Goal: Information Seeking & Learning: Learn about a topic

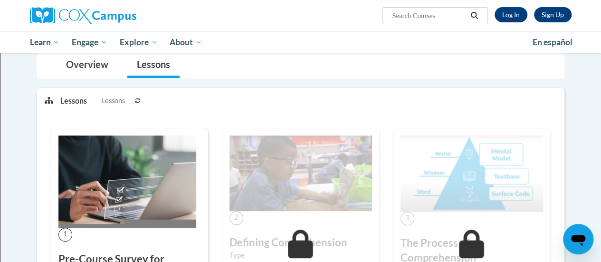
scroll to position [89, 0]
click at [510, 18] on link "Log In" at bounding box center [511, 14] width 33 height 15
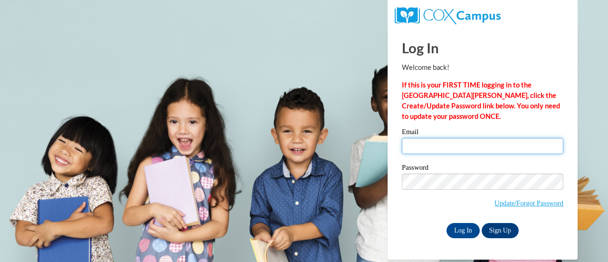
click at [458, 146] on input "Email" at bounding box center [483, 146] width 162 height 16
type input "jodi.zarling@rusd.org"
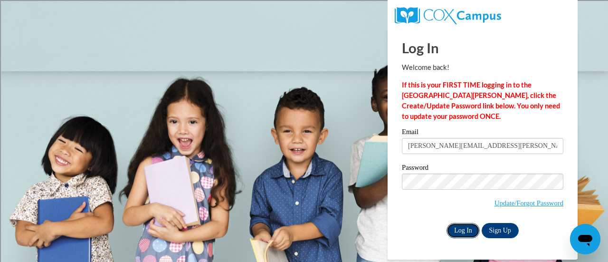
click at [466, 231] on input "Log In" at bounding box center [463, 230] width 33 height 15
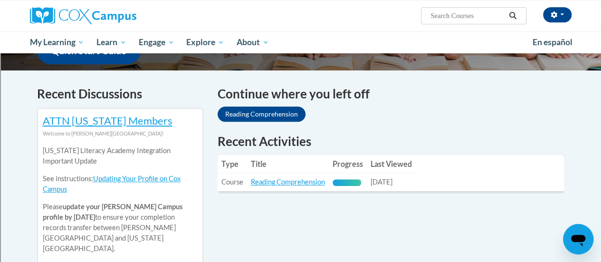
scroll to position [264, 0]
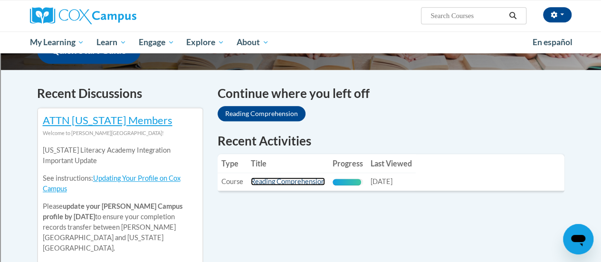
click at [293, 180] on link "Reading Comprehension" at bounding box center [288, 181] width 74 height 8
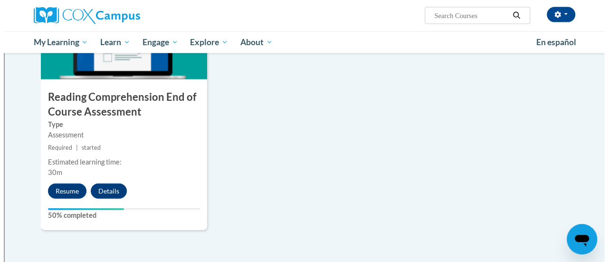
scroll to position [1066, 0]
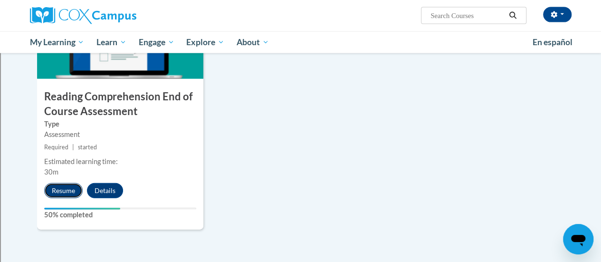
click at [68, 188] on button "Resume" at bounding box center [63, 190] width 38 height 15
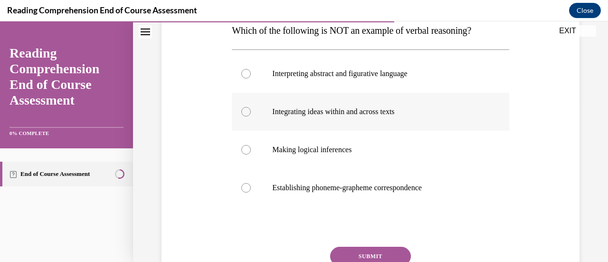
scroll to position [157, 0]
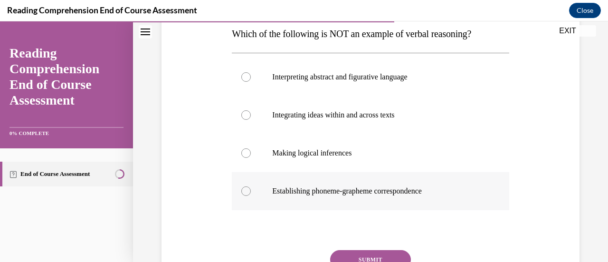
click at [250, 190] on label "Establishing phoneme-grapheme correspondence" at bounding box center [370, 191] width 277 height 38
click at [250, 190] on input "Establishing phoneme-grapheme correspondence" at bounding box center [246, 191] width 10 height 10
radio input "true"
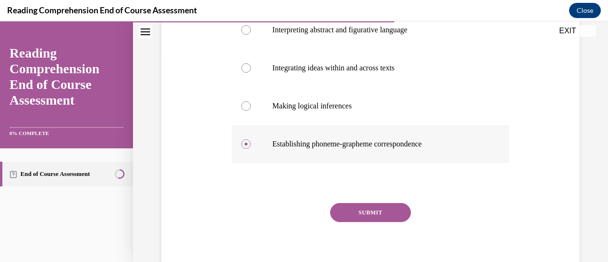
scroll to position [204, 0]
click at [366, 212] on button "SUBMIT" at bounding box center [370, 211] width 81 height 19
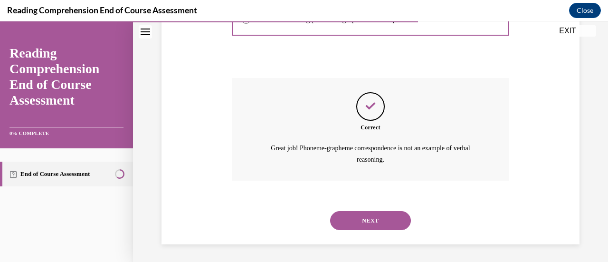
scroll to position [329, 0]
click at [367, 215] on button "NEXT" at bounding box center [370, 220] width 81 height 19
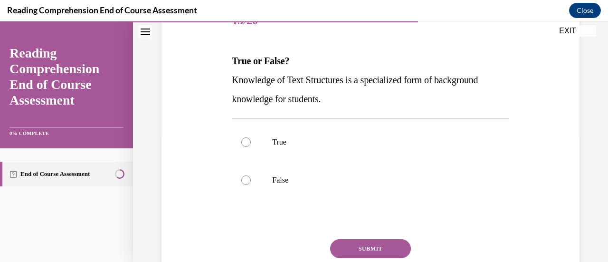
scroll to position [128, 0]
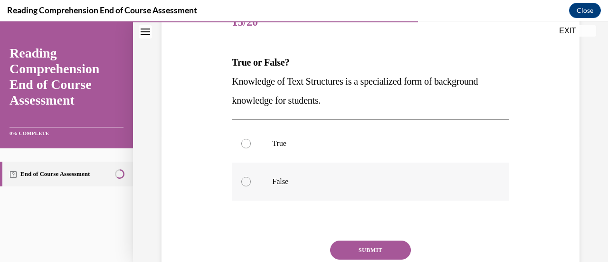
click at [245, 181] on div at bounding box center [246, 182] width 10 height 10
click at [245, 181] on input "False" at bounding box center [246, 182] width 10 height 10
radio input "true"
click at [354, 250] on button "SUBMIT" at bounding box center [370, 250] width 81 height 19
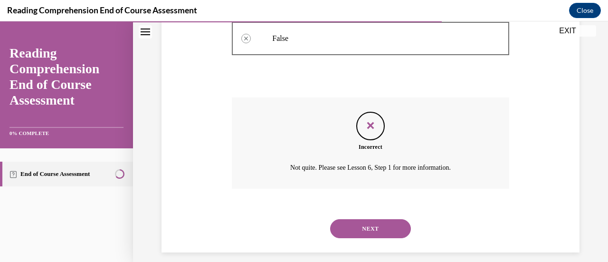
scroll to position [272, 0]
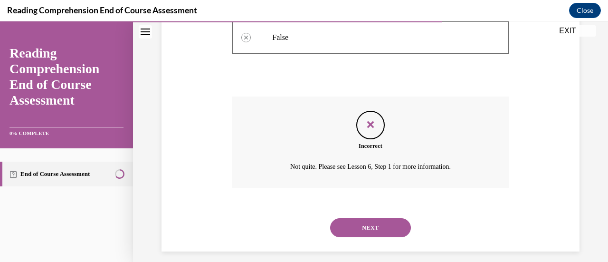
click at [366, 231] on button "NEXT" at bounding box center [370, 227] width 81 height 19
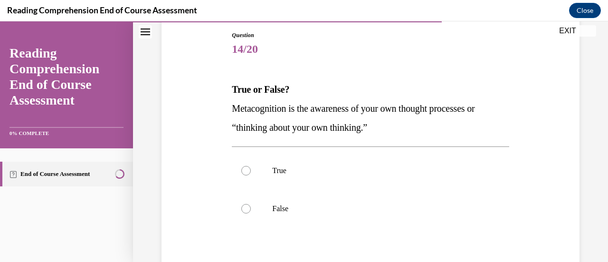
scroll to position [102, 0]
click at [245, 173] on div at bounding box center [246, 170] width 10 height 10
click at [245, 173] on input "True" at bounding box center [246, 170] width 10 height 10
radio input "true"
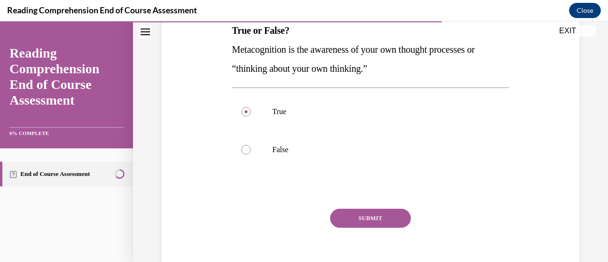
click at [362, 226] on button "SUBMIT" at bounding box center [370, 218] width 81 height 19
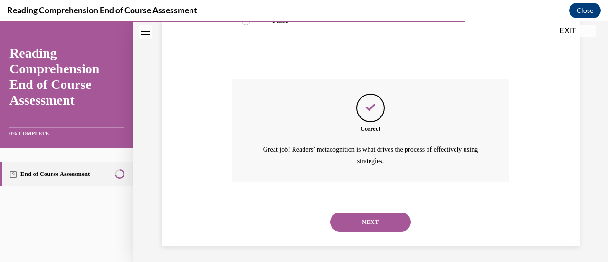
scroll to position [291, 0]
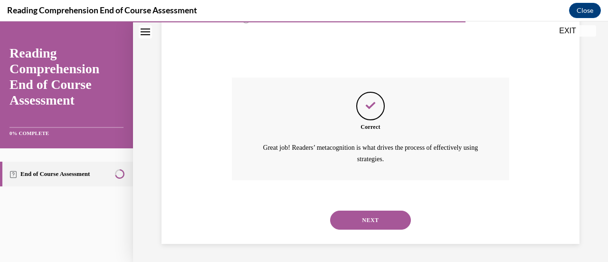
click at [362, 226] on button "NEXT" at bounding box center [370, 220] width 81 height 19
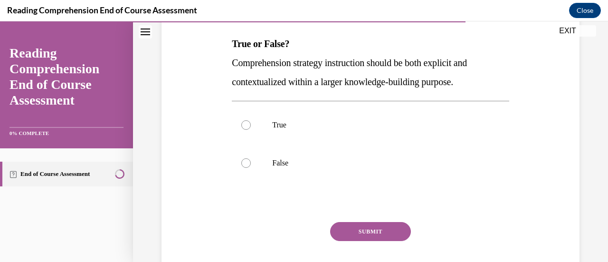
scroll to position [147, 0]
click at [247, 126] on div at bounding box center [246, 125] width 10 height 10
click at [247, 126] on input "True" at bounding box center [246, 125] width 10 height 10
radio input "true"
click at [356, 229] on button "SUBMIT" at bounding box center [370, 230] width 81 height 19
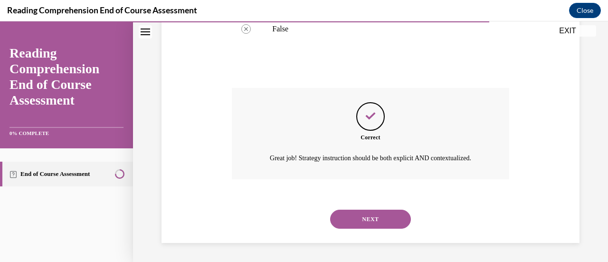
scroll to position [291, 0]
click at [356, 229] on button "NEXT" at bounding box center [370, 219] width 81 height 19
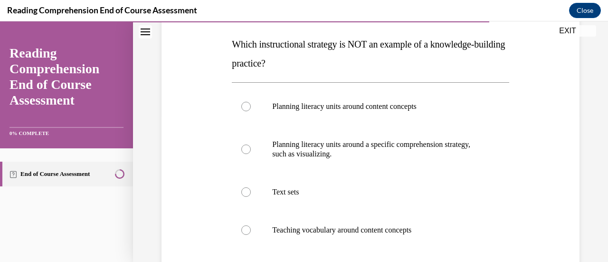
scroll to position [151, 0]
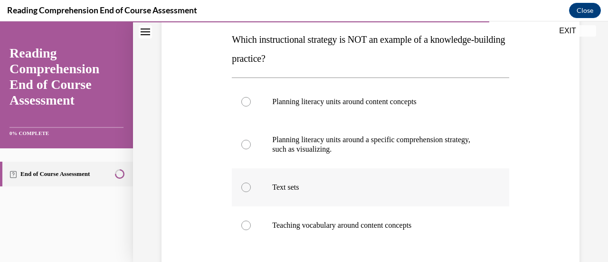
click at [246, 189] on div at bounding box center [246, 188] width 10 height 10
click at [246, 189] on input "Text sets" at bounding box center [246, 188] width 10 height 10
radio input "true"
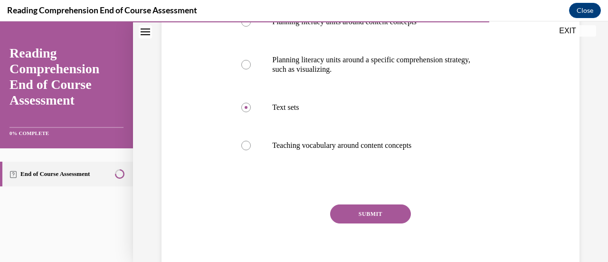
click at [364, 217] on button "SUBMIT" at bounding box center [370, 213] width 81 height 19
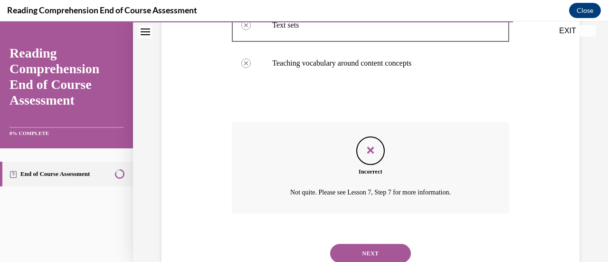
scroll to position [314, 0]
click at [370, 251] on button "NEXT" at bounding box center [370, 252] width 81 height 19
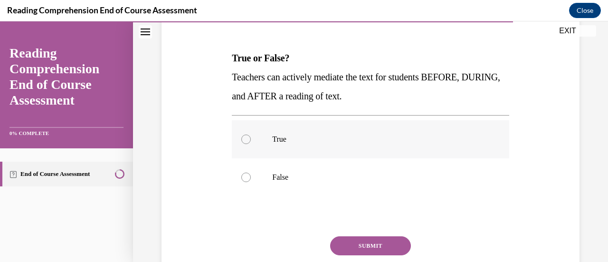
scroll to position [133, 0]
click at [243, 145] on label "True" at bounding box center [370, 139] width 277 height 38
click at [243, 144] on input "True" at bounding box center [246, 139] width 10 height 10
radio input "true"
click at [381, 242] on button "SUBMIT" at bounding box center [370, 245] width 81 height 19
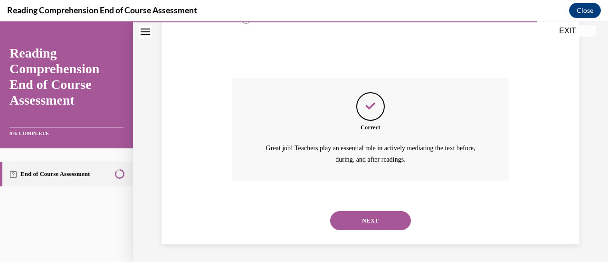
scroll to position [291, 0]
click at [370, 217] on button "NEXT" at bounding box center [370, 220] width 81 height 19
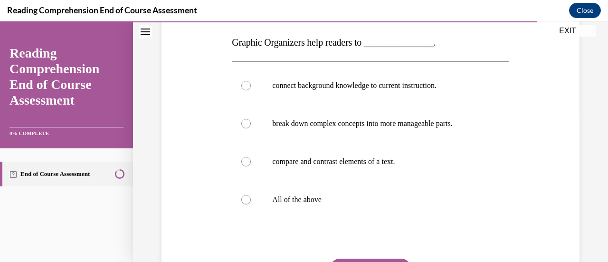
scroll to position [153, 0]
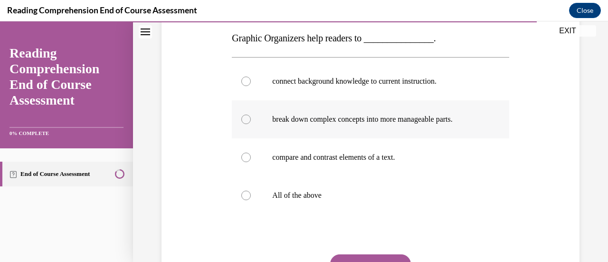
click at [245, 118] on div at bounding box center [246, 120] width 10 height 10
click at [245, 118] on input "break down complex concepts into more manageable parts." at bounding box center [246, 120] width 10 height 10
radio input "true"
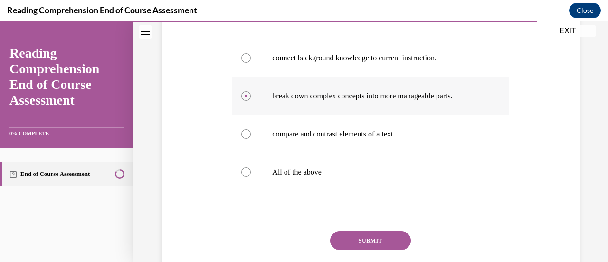
scroll to position [175, 0]
click at [245, 174] on div at bounding box center [246, 173] width 10 height 10
click at [245, 174] on input "All of the above" at bounding box center [246, 173] width 10 height 10
radio input "true"
click at [371, 237] on button "SUBMIT" at bounding box center [370, 240] width 81 height 19
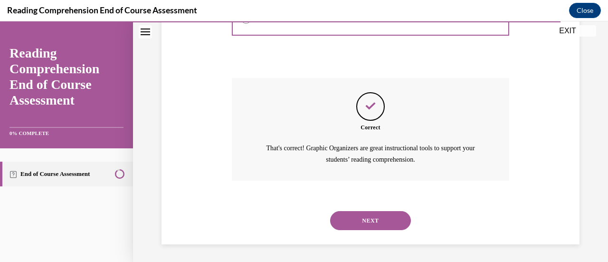
scroll to position [329, 0]
click at [367, 215] on button "NEXT" at bounding box center [370, 220] width 81 height 19
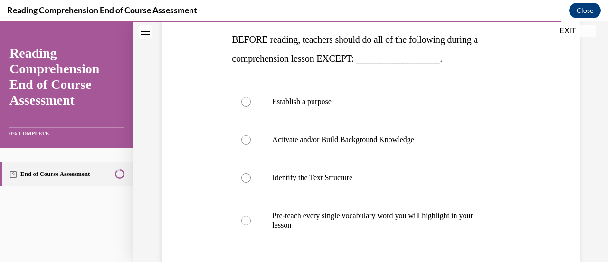
scroll to position [205, 0]
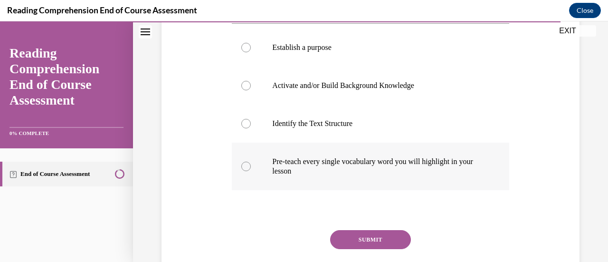
click at [246, 163] on div at bounding box center [246, 167] width 10 height 10
click at [246, 163] on input "Pre-teach every single vocabulary word you will highlight in your lesson" at bounding box center [246, 167] width 10 height 10
radio input "true"
click at [360, 244] on button "SUBMIT" at bounding box center [370, 239] width 81 height 19
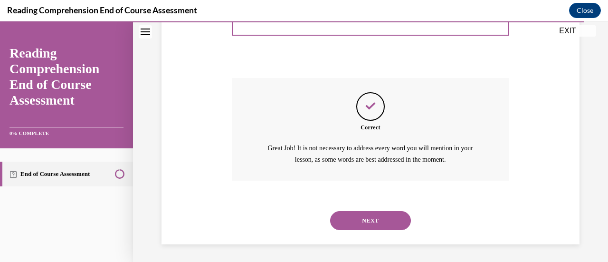
scroll to position [358, 0]
click at [369, 222] on button "NEXT" at bounding box center [370, 220] width 81 height 19
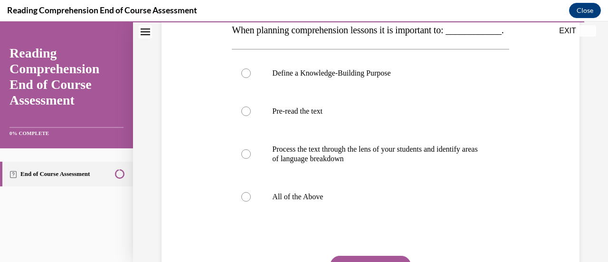
scroll to position [160, 0]
click at [245, 202] on div at bounding box center [246, 198] width 10 height 10
click at [245, 202] on input "All of the Above" at bounding box center [246, 198] width 10 height 10
radio input "true"
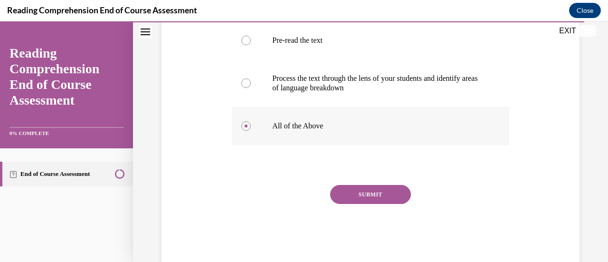
scroll to position [233, 0]
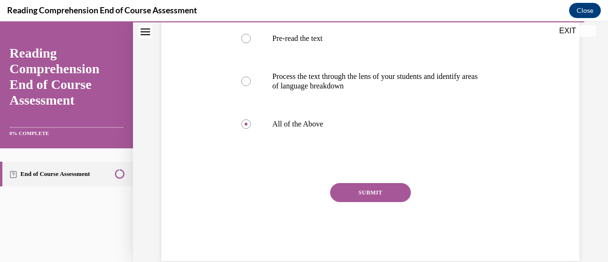
click at [368, 202] on button "SUBMIT" at bounding box center [370, 192] width 81 height 19
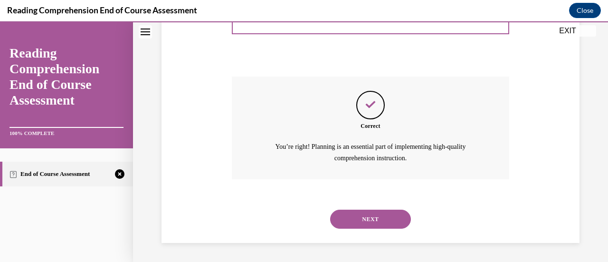
scroll to position [358, 0]
click at [368, 216] on button "NEXT" at bounding box center [370, 219] width 81 height 19
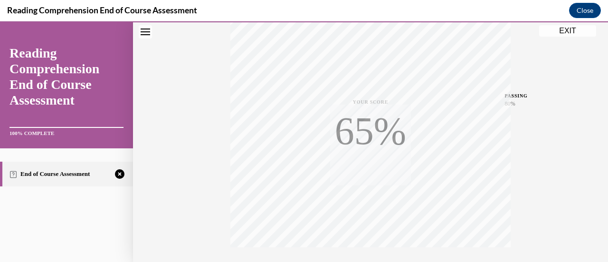
scroll to position [246, 0]
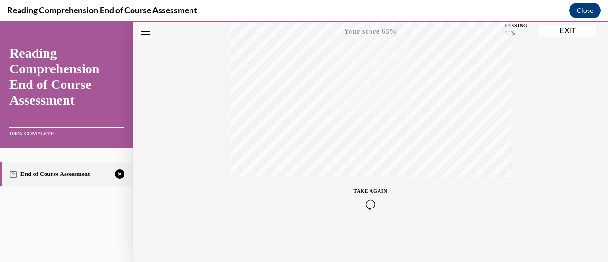
click at [364, 201] on icon "button" at bounding box center [371, 204] width 34 height 10
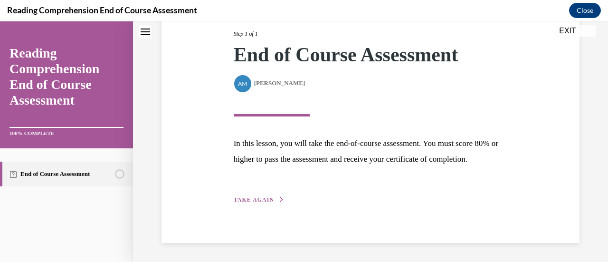
click at [263, 200] on span "TAKE AGAIN" at bounding box center [254, 199] width 40 height 7
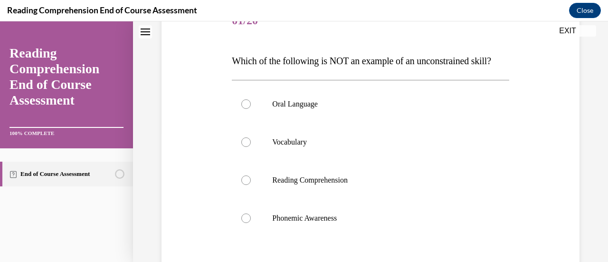
scroll to position [130, 0]
click at [247, 222] on div at bounding box center [246, 218] width 10 height 10
click at [247, 222] on input "Phonemic Awareness" at bounding box center [246, 218] width 10 height 10
radio input "true"
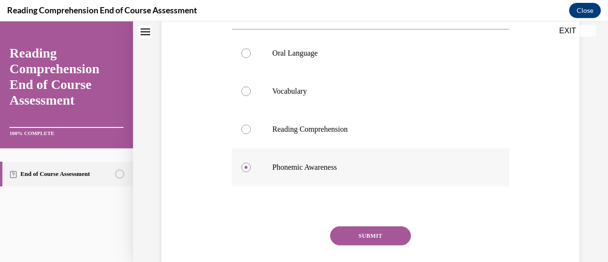
scroll to position [181, 0]
click at [354, 245] on button "SUBMIT" at bounding box center [370, 235] width 81 height 19
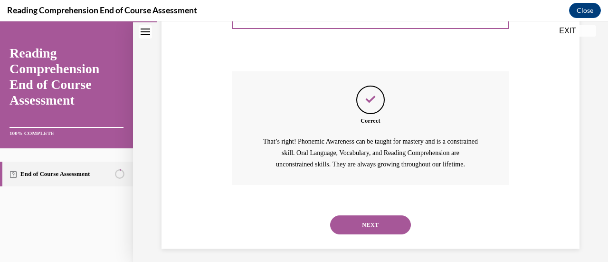
scroll to position [360, 0]
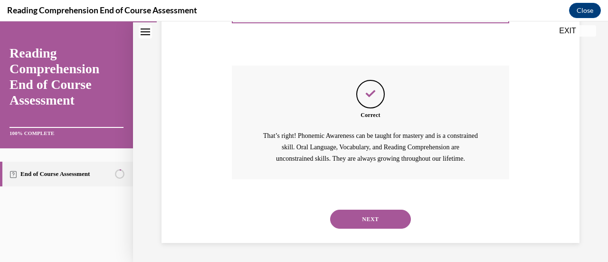
click at [370, 218] on button "NEXT" at bounding box center [370, 219] width 81 height 19
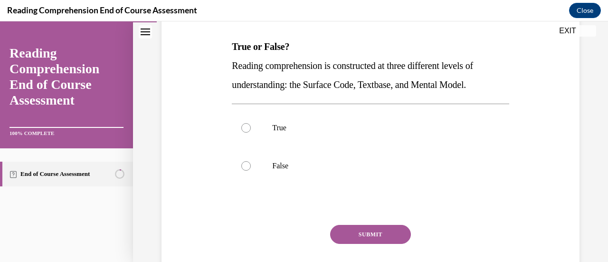
scroll to position [144, 0]
click at [245, 129] on div at bounding box center [246, 129] width 10 height 10
click at [245, 129] on input "True" at bounding box center [246, 129] width 10 height 10
radio input "true"
click at [355, 233] on button "SUBMIT" at bounding box center [370, 234] width 81 height 19
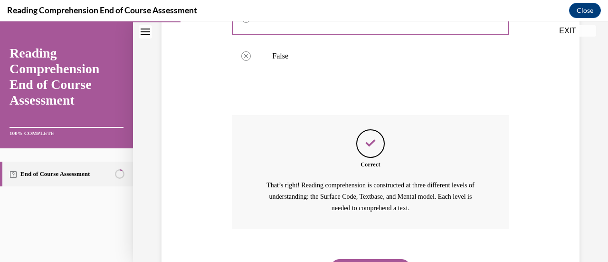
scroll to position [303, 0]
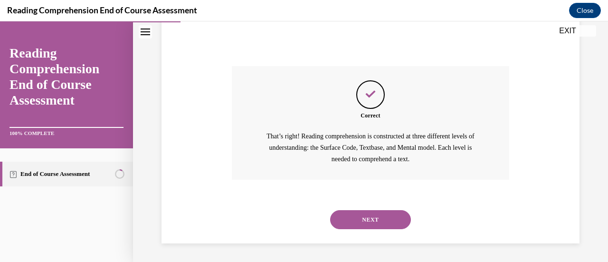
click at [385, 220] on button "NEXT" at bounding box center [370, 219] width 81 height 19
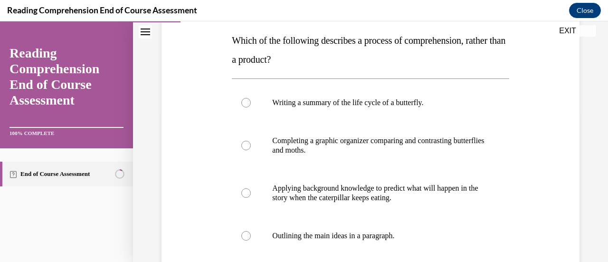
scroll to position [152, 0]
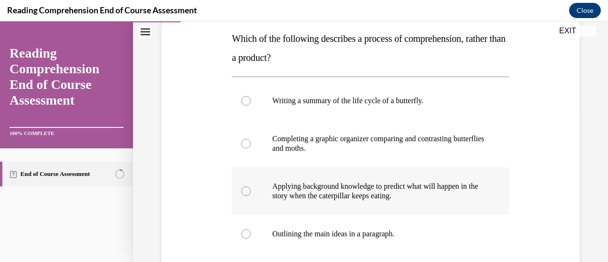
click at [243, 192] on div at bounding box center [246, 191] width 10 height 10
click at [243, 192] on input "Applying background knowledge to predict what will happen in the story when the…" at bounding box center [246, 191] width 10 height 10
radio input "true"
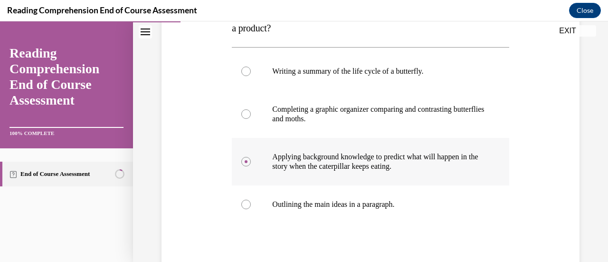
scroll to position [195, 0]
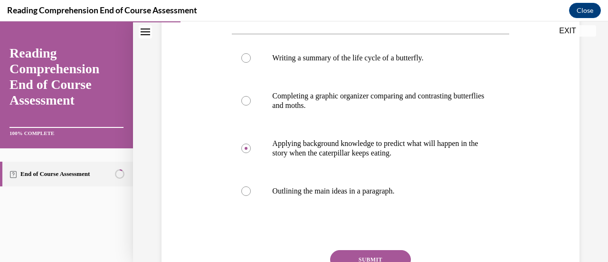
click at [366, 255] on button "SUBMIT" at bounding box center [370, 259] width 81 height 19
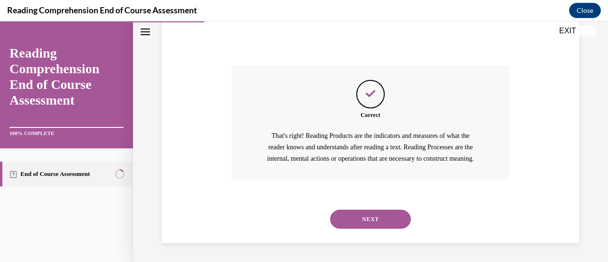
scroll to position [390, 0]
click at [365, 218] on button "NEXT" at bounding box center [370, 219] width 81 height 19
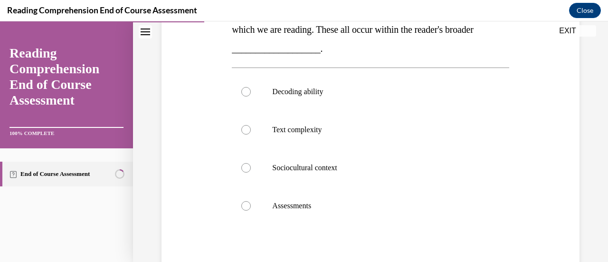
scroll to position [200, 0]
click at [246, 167] on div at bounding box center [246, 168] width 10 height 10
click at [246, 167] on input "Sociocultural context" at bounding box center [246, 168] width 10 height 10
radio input "true"
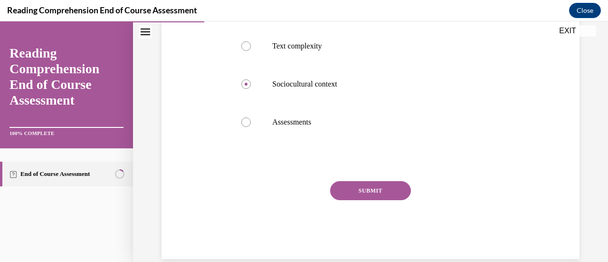
click at [372, 196] on button "SUBMIT" at bounding box center [370, 190] width 81 height 19
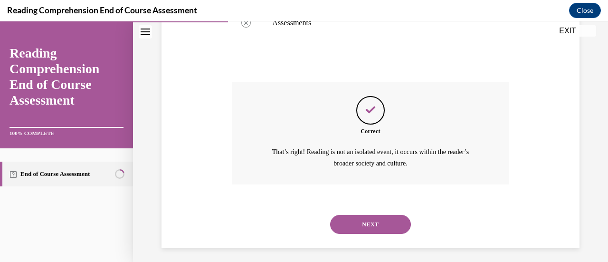
scroll to position [386, 0]
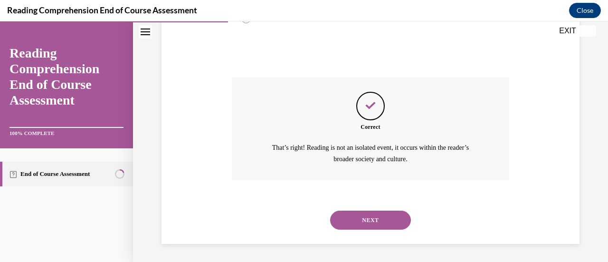
click at [365, 218] on button "NEXT" at bounding box center [370, 220] width 81 height 19
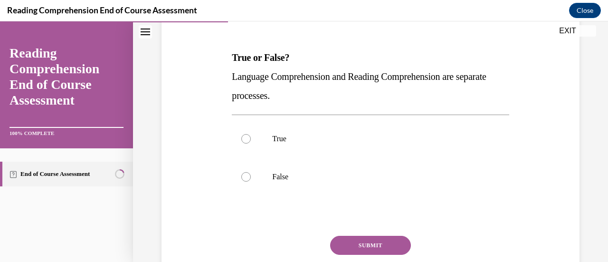
scroll to position [134, 0]
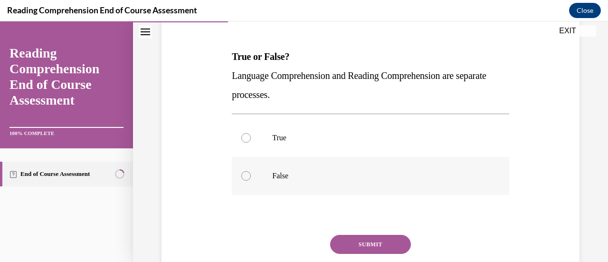
click at [246, 176] on div at bounding box center [246, 176] width 10 height 10
click at [246, 176] on input "False" at bounding box center [246, 176] width 10 height 10
radio input "true"
click at [352, 245] on button "SUBMIT" at bounding box center [370, 244] width 81 height 19
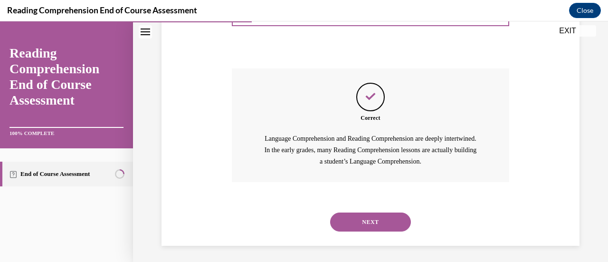
scroll to position [303, 0]
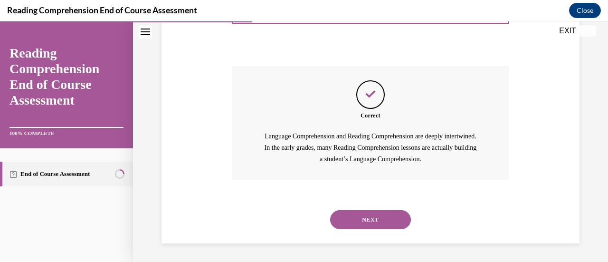
click at [363, 219] on button "NEXT" at bounding box center [370, 219] width 81 height 19
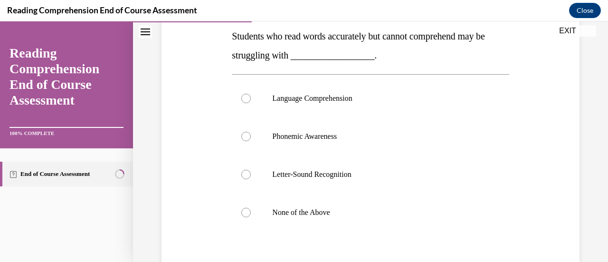
scroll to position [154, 0]
click at [246, 99] on div at bounding box center [246, 99] width 10 height 10
click at [246, 99] on input "Language Comprehension" at bounding box center [246, 99] width 10 height 10
radio input "true"
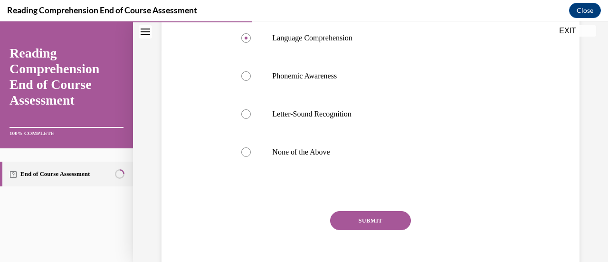
click at [362, 224] on button "SUBMIT" at bounding box center [370, 220] width 81 height 19
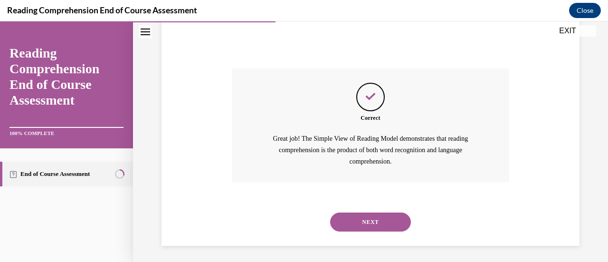
scroll to position [360, 0]
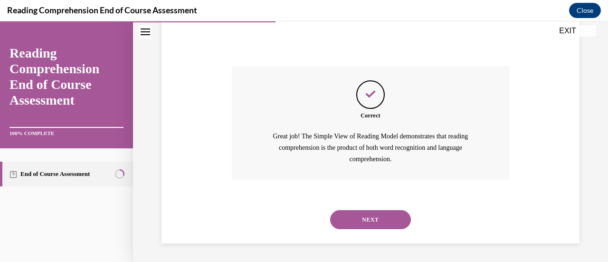
click at [365, 217] on button "NEXT" at bounding box center [370, 219] width 81 height 19
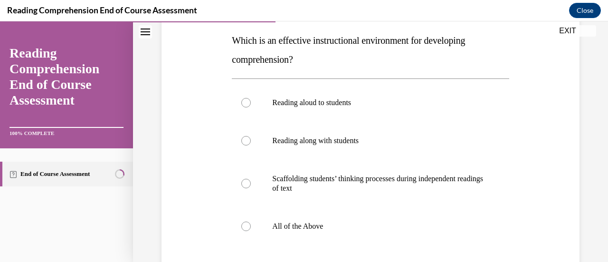
scroll to position [150, 0]
click at [246, 225] on div at bounding box center [246, 227] width 10 height 10
click at [246, 225] on input "All of the Above" at bounding box center [246, 227] width 10 height 10
radio input "true"
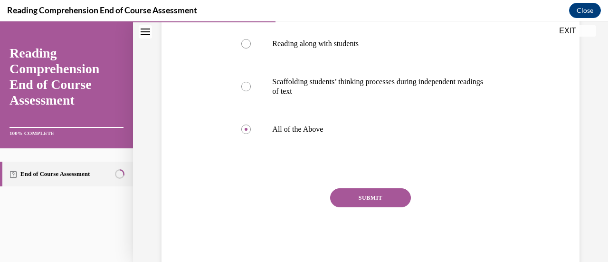
scroll to position [248, 0]
click at [362, 196] on button "SUBMIT" at bounding box center [370, 197] width 81 height 19
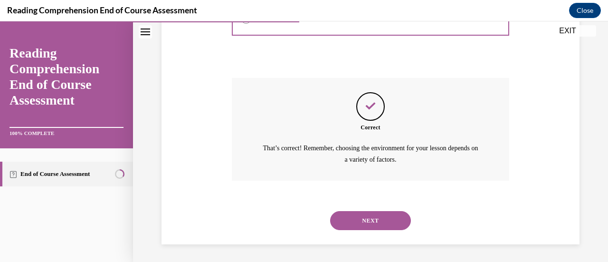
scroll to position [358, 0]
click at [372, 219] on button "NEXT" at bounding box center [370, 220] width 81 height 19
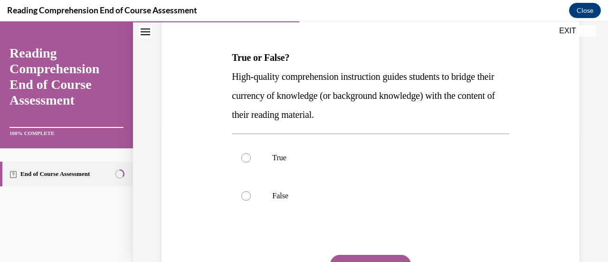
scroll to position [134, 0]
click at [247, 156] on div at bounding box center [246, 158] width 10 height 10
click at [247, 156] on input "True" at bounding box center [246, 158] width 10 height 10
radio input "true"
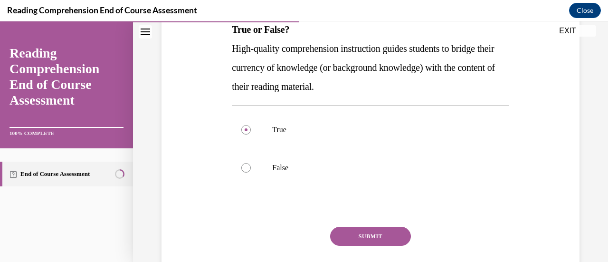
click at [356, 227] on button "SUBMIT" at bounding box center [370, 236] width 81 height 19
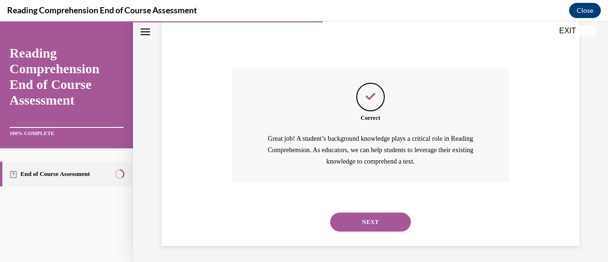
scroll to position [322, 0]
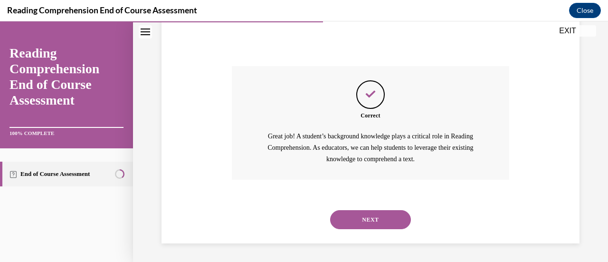
click at [369, 225] on button "NEXT" at bounding box center [370, 219] width 81 height 19
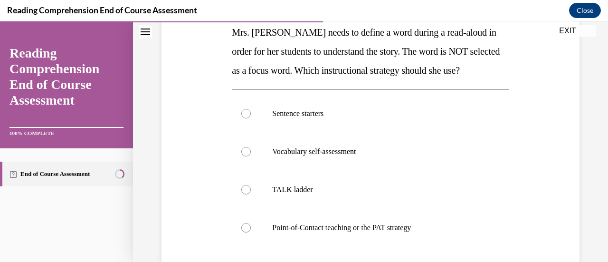
scroll to position [159, 0]
click at [243, 227] on div at bounding box center [246, 227] width 10 height 10
click at [243, 227] on input "Point-of-Contact teaching or the PAT strategy" at bounding box center [246, 227] width 10 height 10
radio input "true"
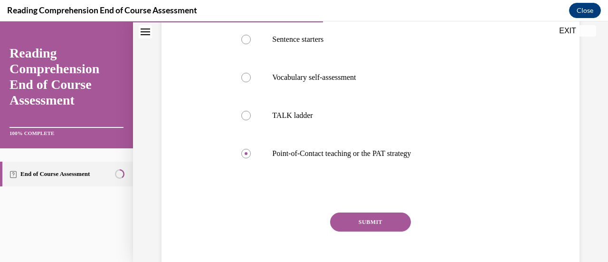
click at [365, 217] on button "SUBMIT" at bounding box center [370, 221] width 81 height 19
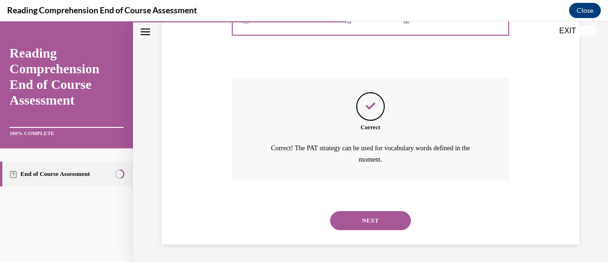
scroll to position [367, 0]
click at [366, 220] on button "NEXT" at bounding box center [370, 220] width 81 height 19
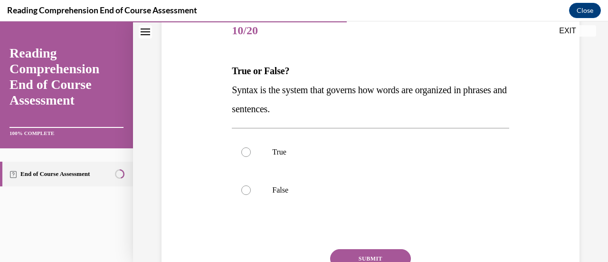
scroll to position [120, 0]
click at [246, 152] on div at bounding box center [246, 152] width 10 height 10
click at [246, 152] on input "True" at bounding box center [246, 152] width 10 height 10
radio input "true"
click at [353, 253] on button "SUBMIT" at bounding box center [370, 258] width 81 height 19
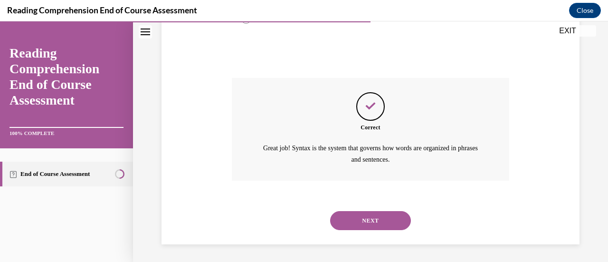
scroll to position [291, 0]
click at [371, 212] on button "NEXT" at bounding box center [370, 220] width 81 height 19
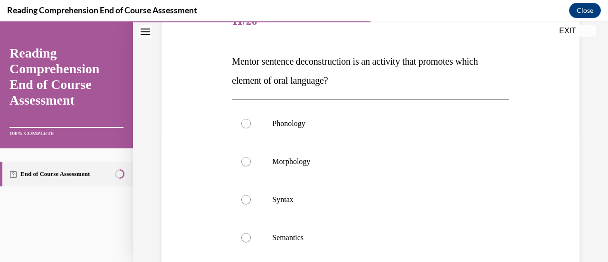
scroll to position [130, 0]
click at [245, 195] on div at bounding box center [246, 199] width 10 height 10
click at [245, 195] on input "Syntax" at bounding box center [246, 199] width 10 height 10
radio input "true"
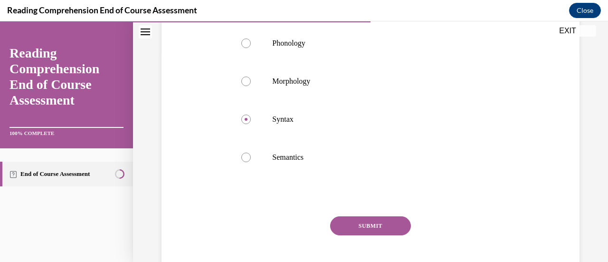
click at [367, 221] on button "SUBMIT" at bounding box center [370, 225] width 81 height 19
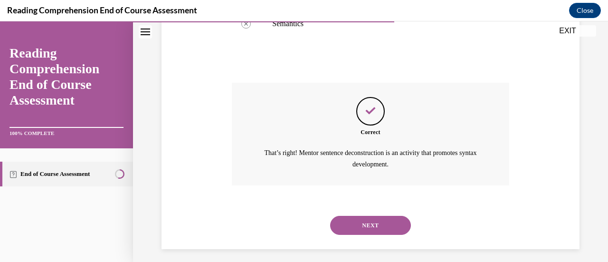
scroll to position [348, 0]
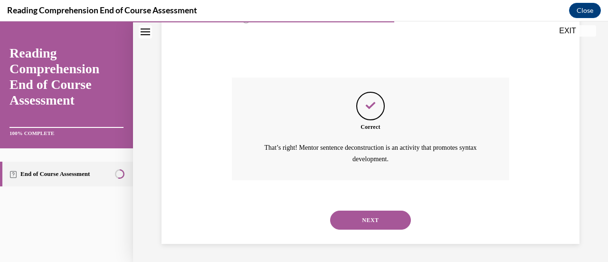
click at [385, 216] on button "NEXT" at bounding box center [370, 220] width 81 height 19
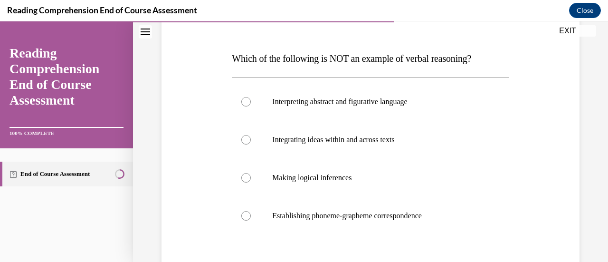
scroll to position [133, 0]
click at [246, 216] on div at bounding box center [246, 216] width 10 height 10
click at [246, 216] on input "Establishing phoneme-grapheme correspondence" at bounding box center [246, 216] width 10 height 10
radio input "true"
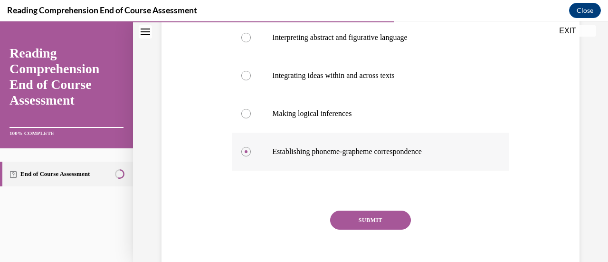
scroll to position [197, 0]
click at [347, 221] on button "SUBMIT" at bounding box center [370, 219] width 81 height 19
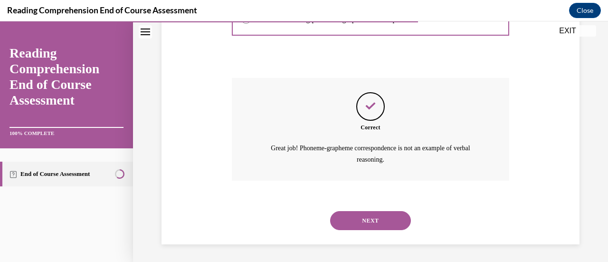
scroll to position [329, 0]
click at [358, 223] on button "NEXT" at bounding box center [370, 220] width 81 height 19
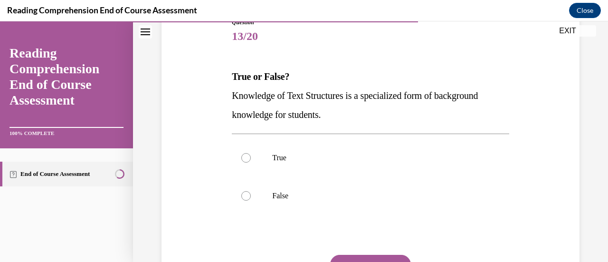
scroll to position [112, 0]
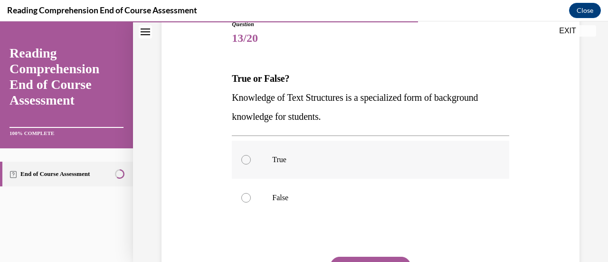
click at [246, 161] on div at bounding box center [246, 160] width 10 height 10
click at [246, 161] on input "True" at bounding box center [246, 160] width 10 height 10
radio input "true"
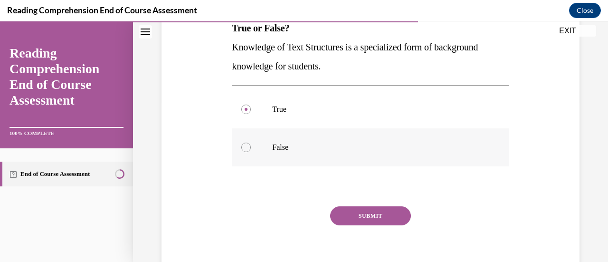
scroll to position [164, 0]
click at [374, 214] on button "SUBMIT" at bounding box center [370, 214] width 81 height 19
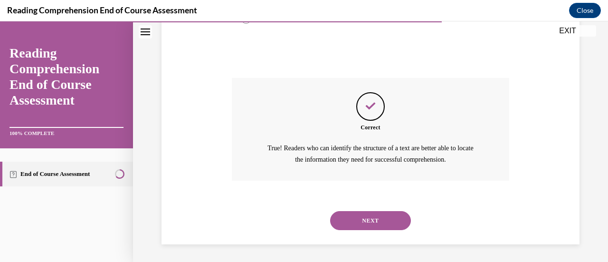
scroll to position [291, 0]
click at [364, 225] on button "NEXT" at bounding box center [370, 220] width 81 height 19
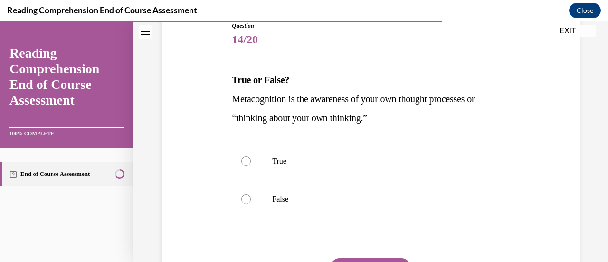
scroll to position [99, 0]
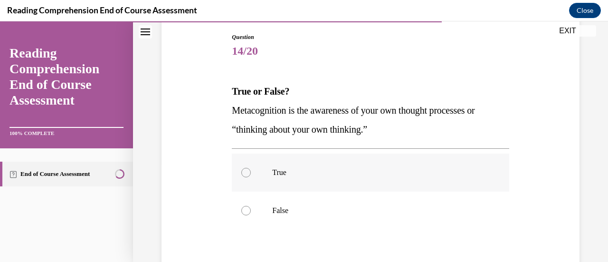
click at [248, 174] on div at bounding box center [246, 173] width 10 height 10
click at [248, 174] on input "True" at bounding box center [246, 173] width 10 height 10
radio input "true"
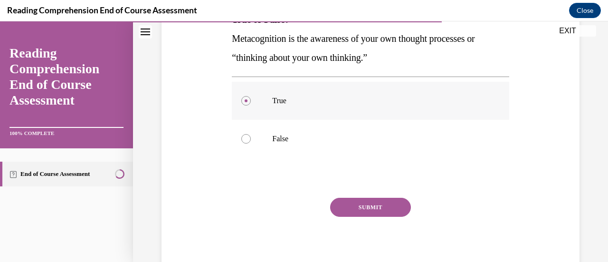
scroll to position [175, 0]
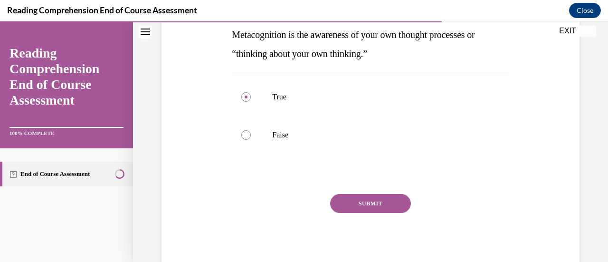
click at [345, 205] on button "SUBMIT" at bounding box center [370, 203] width 81 height 19
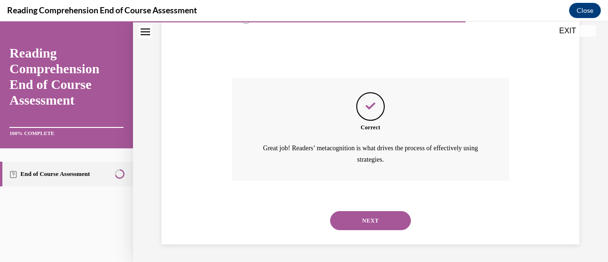
scroll to position [291, 0]
click at [368, 225] on button "NEXT" at bounding box center [370, 220] width 81 height 19
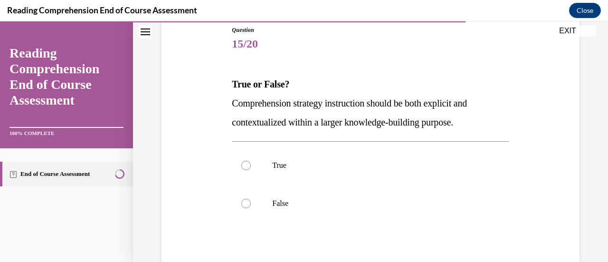
scroll to position [107, 0]
click at [250, 165] on label "True" at bounding box center [370, 165] width 277 height 38
click at [250, 165] on input "True" at bounding box center [246, 165] width 10 height 10
radio input "true"
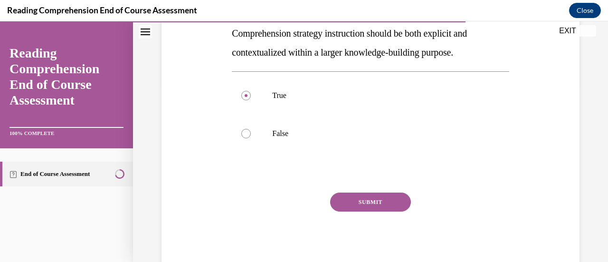
click at [371, 203] on button "SUBMIT" at bounding box center [370, 201] width 81 height 19
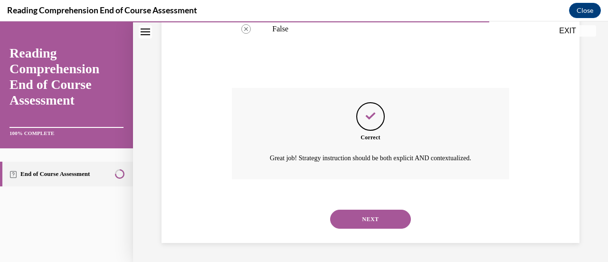
scroll to position [291, 0]
click at [369, 223] on button "NEXT" at bounding box center [370, 219] width 81 height 19
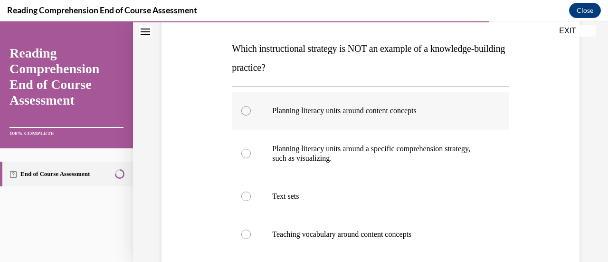
scroll to position [143, 0]
click at [249, 154] on div at bounding box center [246, 153] width 10 height 10
click at [249, 154] on input "Planning literacy units around a specific comprehension strategy, such as visua…" at bounding box center [246, 153] width 10 height 10
radio input "true"
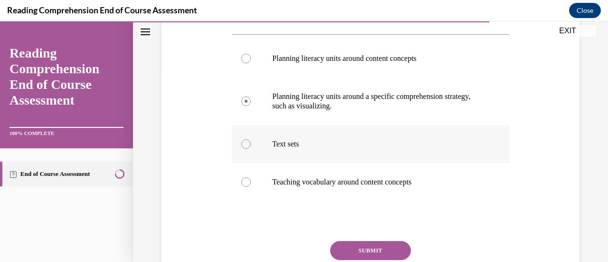
scroll to position [207, 0]
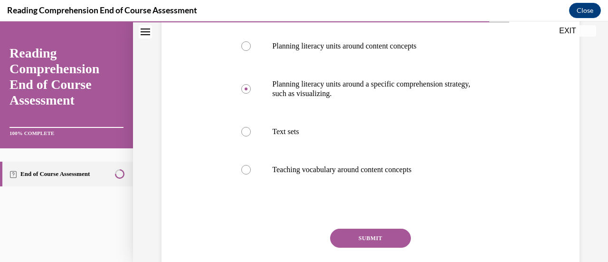
click at [378, 236] on button "SUBMIT" at bounding box center [370, 238] width 81 height 19
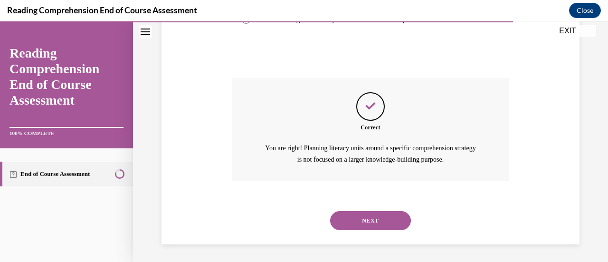
scroll to position [358, 0]
click at [372, 218] on button "NEXT" at bounding box center [370, 220] width 81 height 19
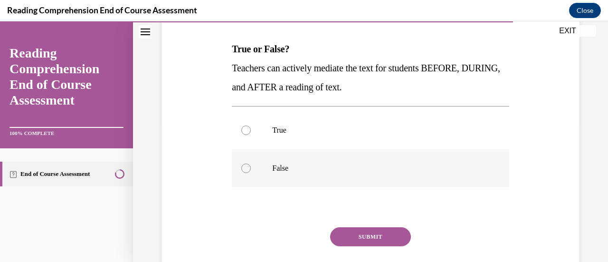
scroll to position [142, 0]
click at [246, 126] on div at bounding box center [246, 130] width 10 height 10
click at [246, 126] on input "True" at bounding box center [246, 130] width 10 height 10
radio input "true"
click at [357, 232] on button "SUBMIT" at bounding box center [370, 236] width 81 height 19
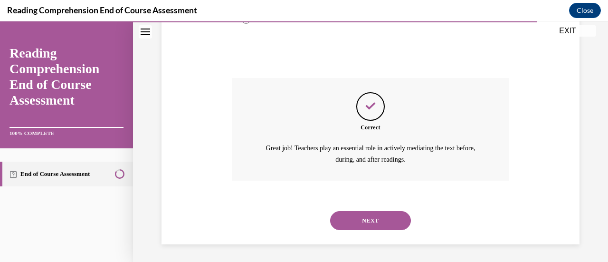
scroll to position [291, 0]
click at [365, 220] on button "NEXT" at bounding box center [370, 220] width 81 height 19
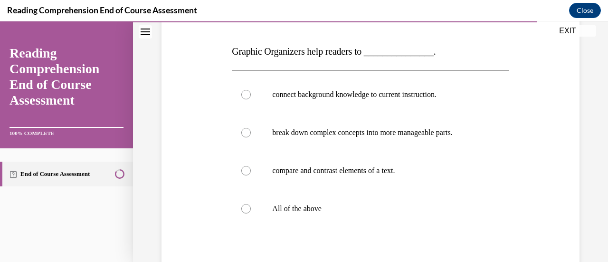
scroll to position [143, 0]
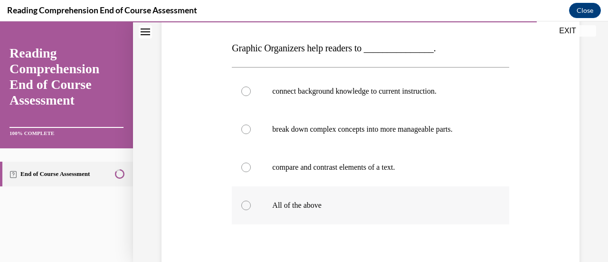
click at [243, 203] on div at bounding box center [246, 206] width 10 height 10
click at [243, 203] on input "All of the above" at bounding box center [246, 206] width 10 height 10
radio input "true"
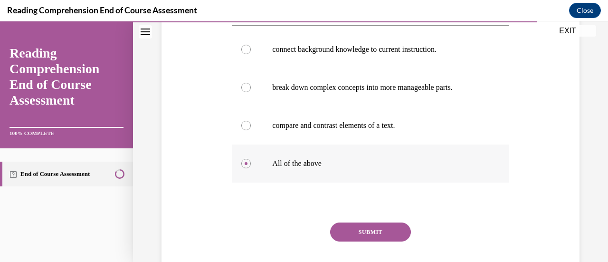
scroll to position [187, 0]
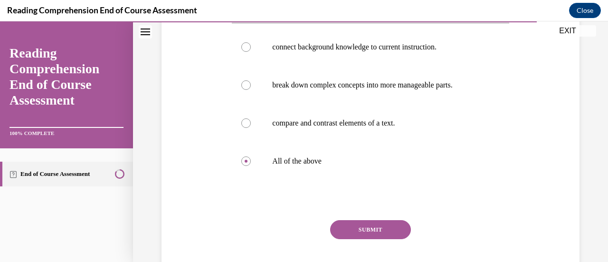
click at [372, 235] on button "SUBMIT" at bounding box center [370, 229] width 81 height 19
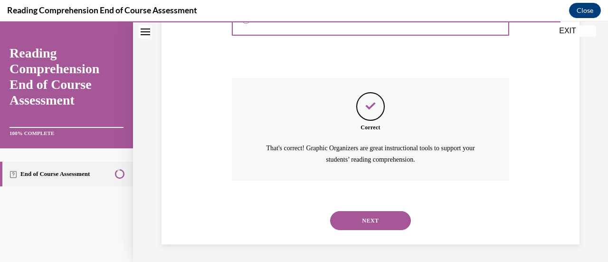
scroll to position [329, 0]
click at [374, 222] on button "NEXT" at bounding box center [370, 220] width 81 height 19
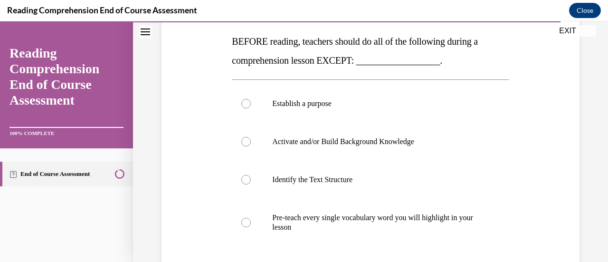
scroll to position [149, 0]
click at [242, 222] on div at bounding box center [246, 223] width 10 height 10
click at [242, 222] on input "Pre-teach every single vocabulary word you will highlight in your lesson" at bounding box center [246, 223] width 10 height 10
radio input "true"
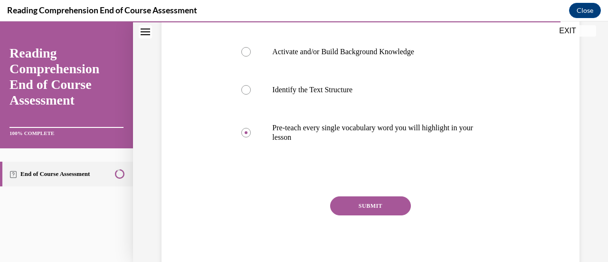
click at [355, 206] on button "SUBMIT" at bounding box center [370, 205] width 81 height 19
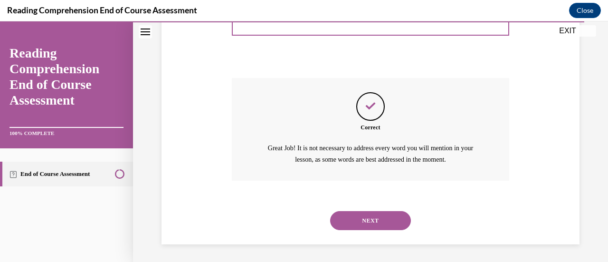
scroll to position [358, 0]
click at [362, 221] on button "NEXT" at bounding box center [370, 220] width 81 height 19
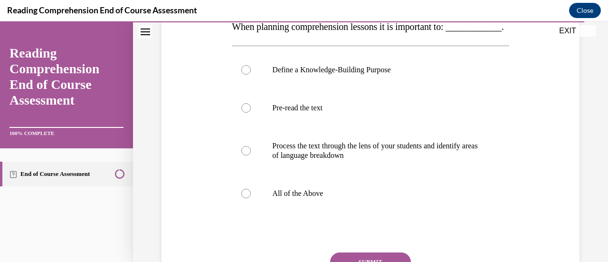
scroll to position [170, 0]
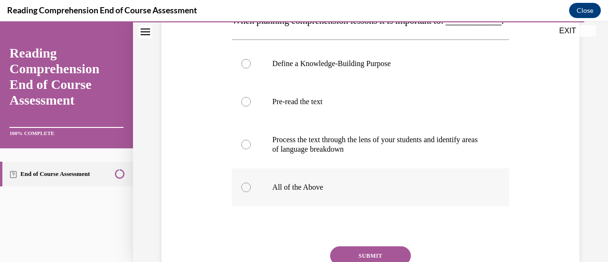
click at [245, 192] on div at bounding box center [246, 188] width 10 height 10
click at [245, 192] on input "All of the Above" at bounding box center [246, 188] width 10 height 10
radio input "true"
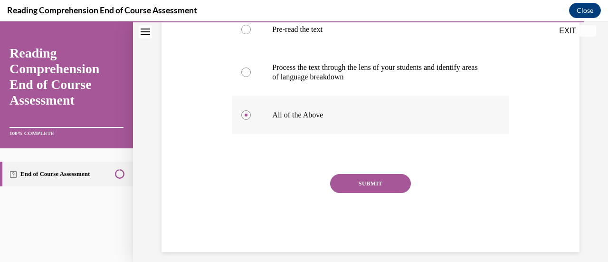
scroll to position [245, 0]
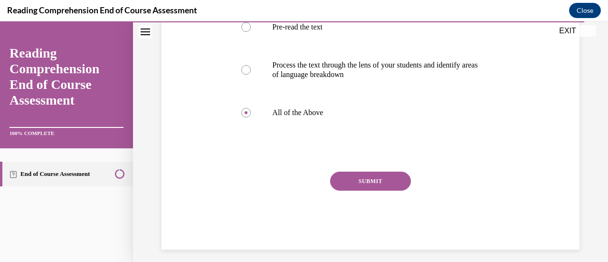
click at [376, 191] on button "SUBMIT" at bounding box center [370, 181] width 81 height 19
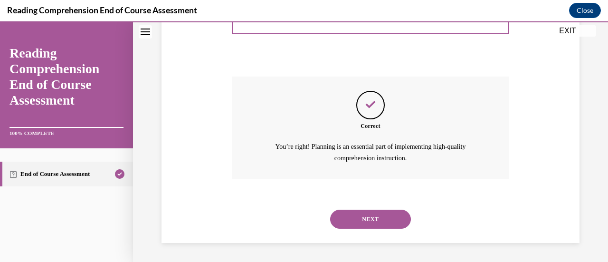
scroll to position [358, 0]
click at [372, 215] on button "NEXT" at bounding box center [370, 219] width 81 height 19
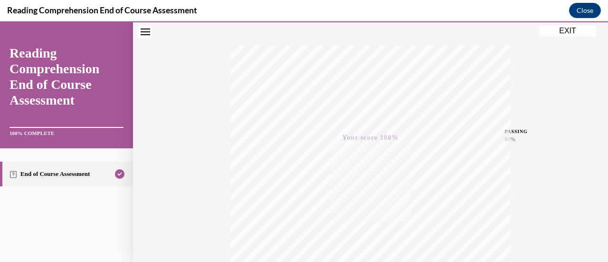
scroll to position [135, 0]
drag, startPoint x: 563, startPoint y: 30, endPoint x: 375, endPoint y: 143, distance: 218.5
click at [563, 30] on button "EXIT" at bounding box center [567, 30] width 57 height 11
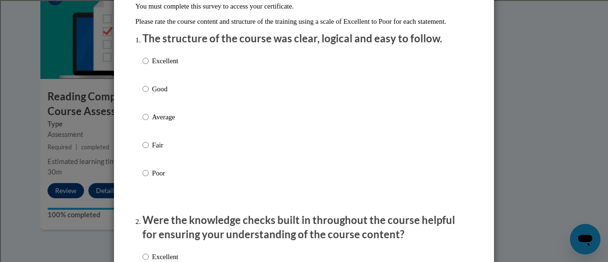
scroll to position [102, 0]
click at [143, 66] on input "Excellent" at bounding box center [146, 60] width 6 height 10
radio input "true"
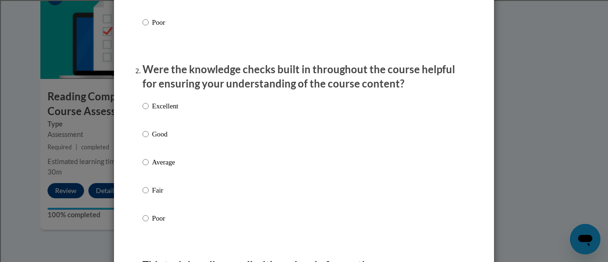
scroll to position [261, 0]
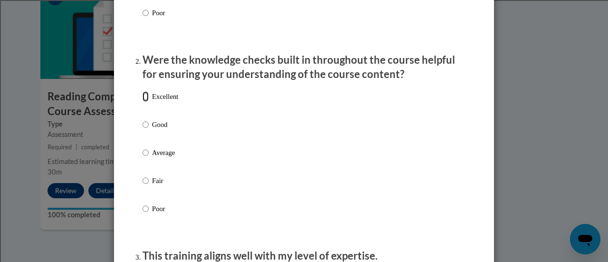
click at [143, 102] on input "Excellent" at bounding box center [146, 96] width 6 height 10
radio input "true"
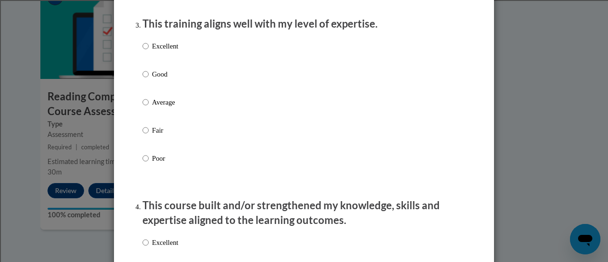
scroll to position [493, 0]
click at [143, 52] on input "Excellent" at bounding box center [146, 46] width 6 height 10
radio input "true"
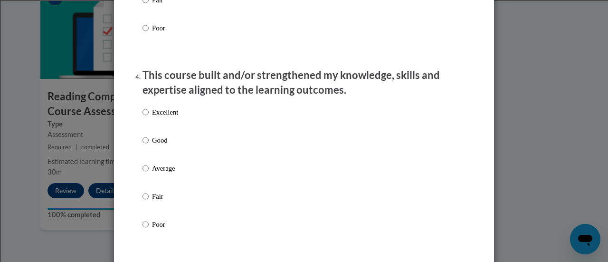
scroll to position [629, 0]
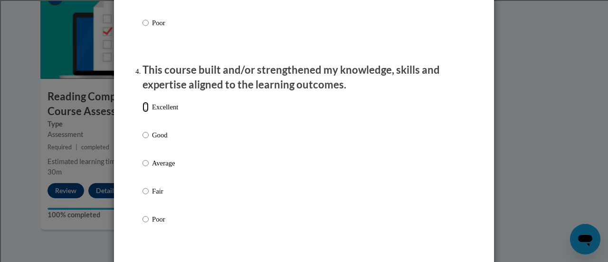
click at [143, 112] on input "Excellent" at bounding box center [146, 107] width 6 height 10
radio input "true"
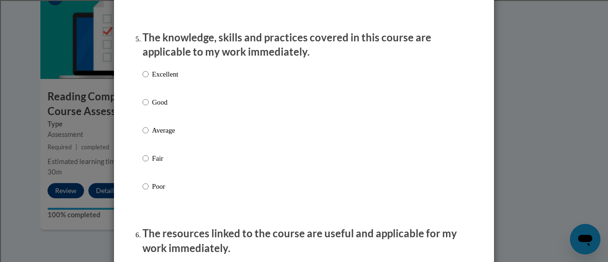
scroll to position [858, 0]
drag, startPoint x: 143, startPoint y: 82, endPoint x: 159, endPoint y: 150, distance: 69.5
click at [159, 150] on div "Excellent Good Average Fair Poor" at bounding box center [161, 137] width 36 height 147
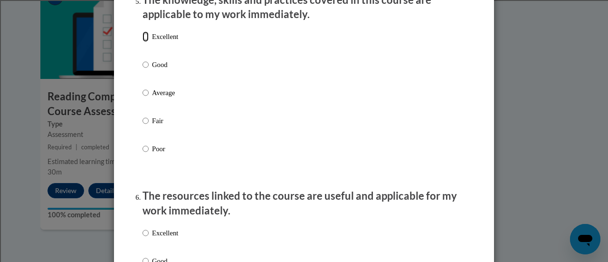
scroll to position [894, 0]
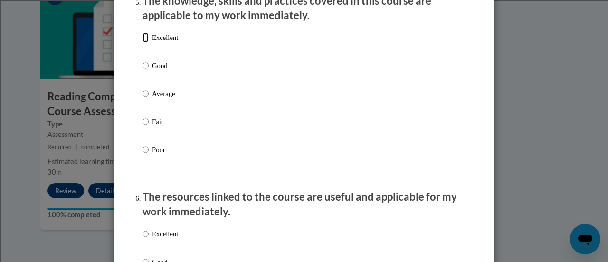
click at [143, 43] on input "Excellent" at bounding box center [146, 37] width 6 height 10
radio input "true"
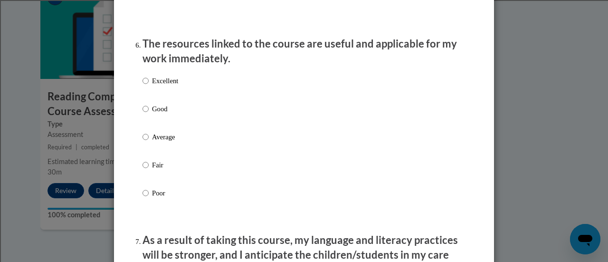
scroll to position [1054, 0]
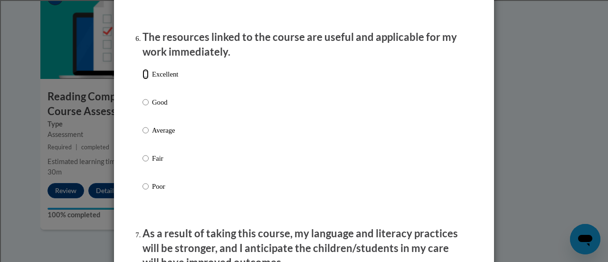
click at [143, 79] on input "Excellent" at bounding box center [146, 74] width 6 height 10
radio input "true"
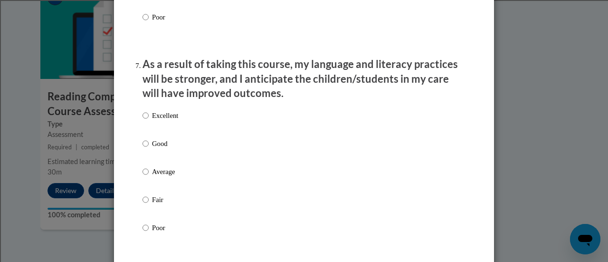
scroll to position [1231, 0]
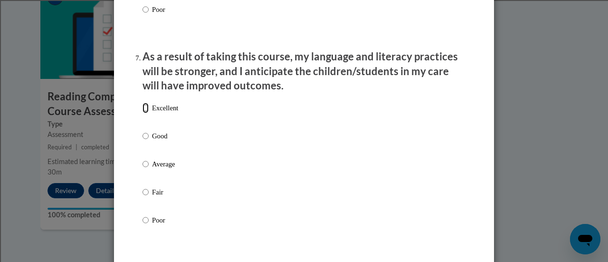
click at [143, 113] on input "Excellent" at bounding box center [146, 108] width 6 height 10
radio input "true"
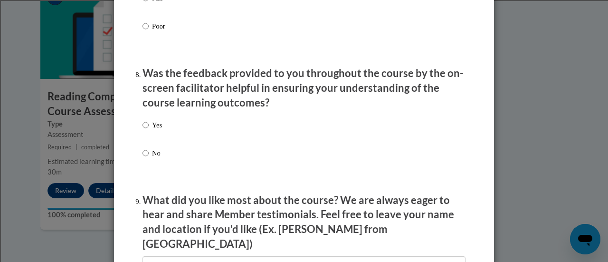
scroll to position [1423, 0]
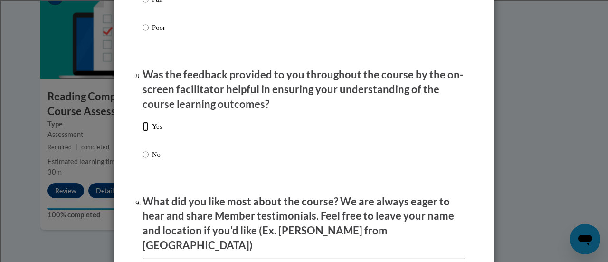
click at [143, 132] on input "Yes" at bounding box center [146, 126] width 6 height 10
radio input "true"
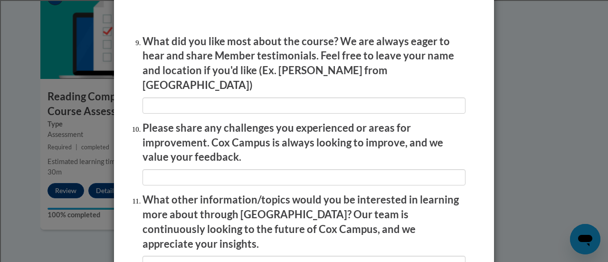
scroll to position [1585, 0]
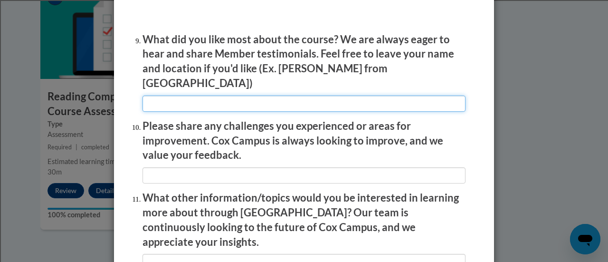
click at [245, 96] on input "textbox" at bounding box center [304, 104] width 323 height 16
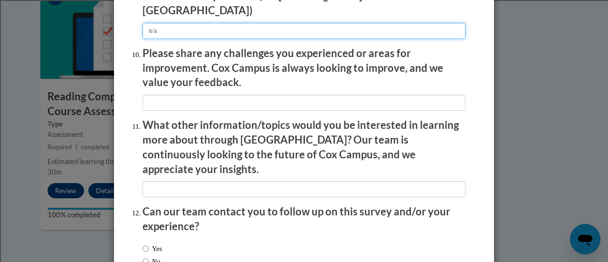
scroll to position [1658, 0]
type input "n/a"
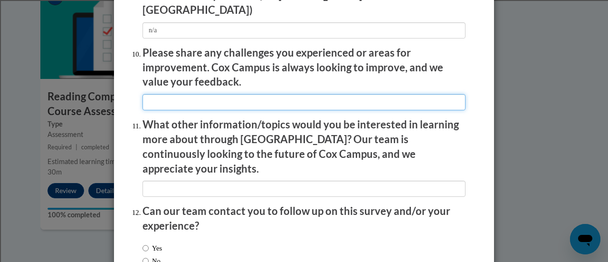
click at [244, 94] on input "textbox" at bounding box center [304, 102] width 323 height 16
type input "n/a"
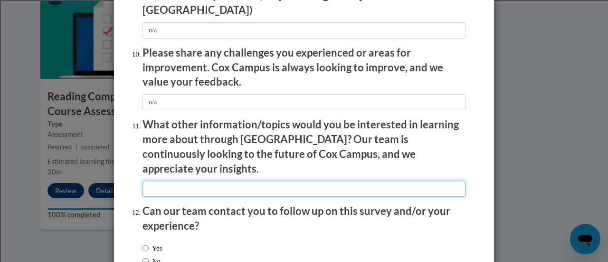
click at [255, 181] on input "textbox" at bounding box center [304, 189] width 323 height 16
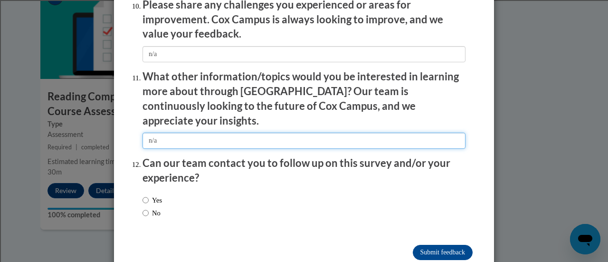
scroll to position [1708, 0]
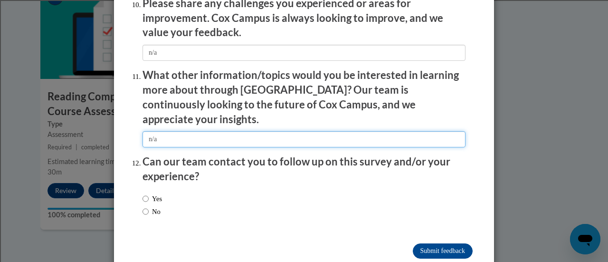
type input "n/a"
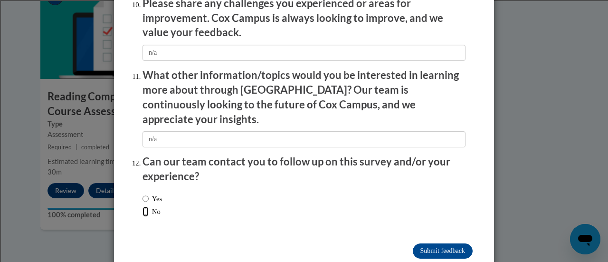
click at [143, 206] on input "No" at bounding box center [146, 211] width 6 height 10
radio input "true"
click at [423, 243] on input "Submit feedback" at bounding box center [443, 250] width 60 height 15
